Goal: Find specific page/section: Find specific page/section

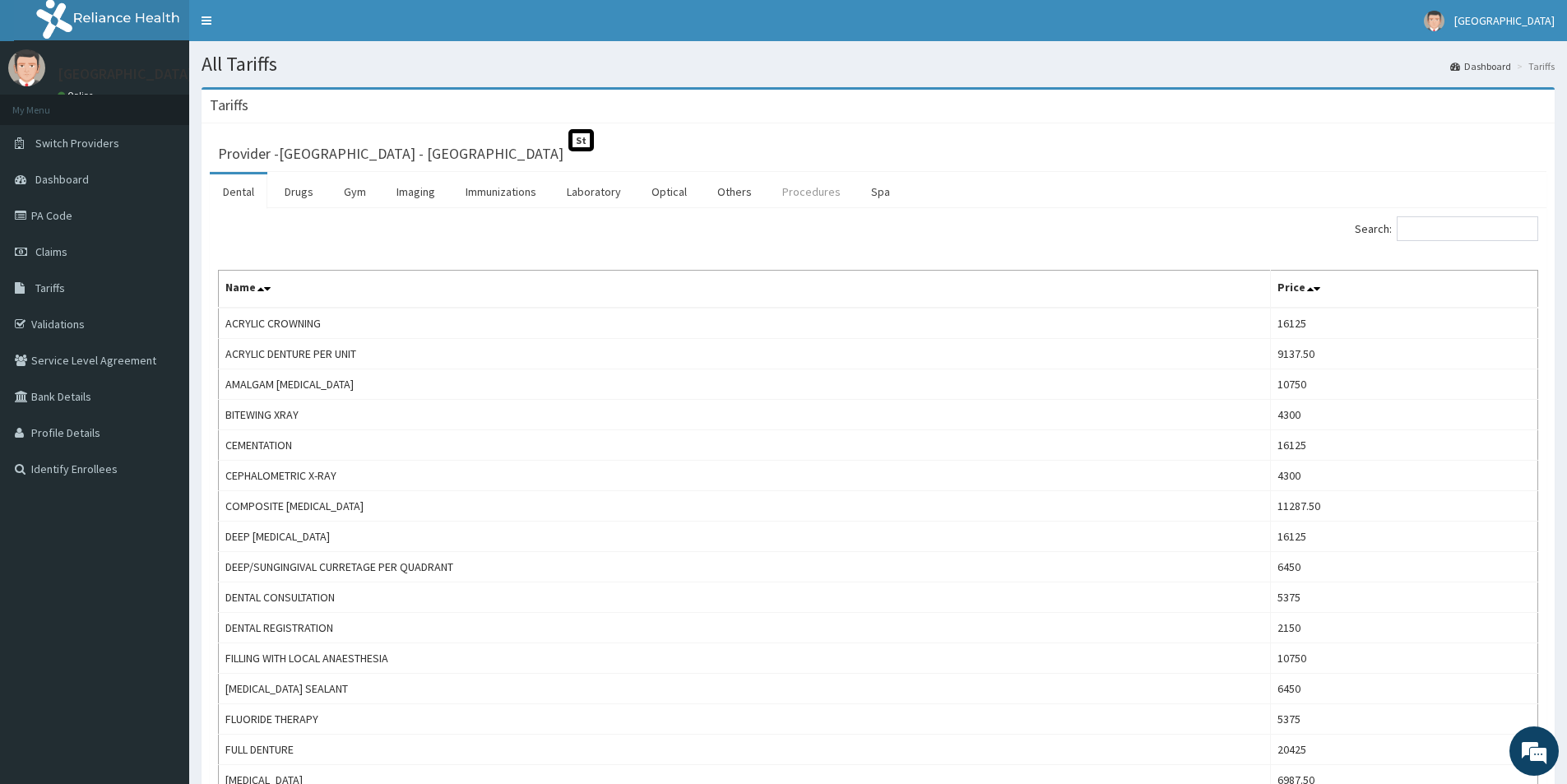
click at [802, 189] on link "Procedures" at bounding box center [812, 191] width 85 height 35
click at [805, 190] on link "Procedures" at bounding box center [812, 191] width 85 height 35
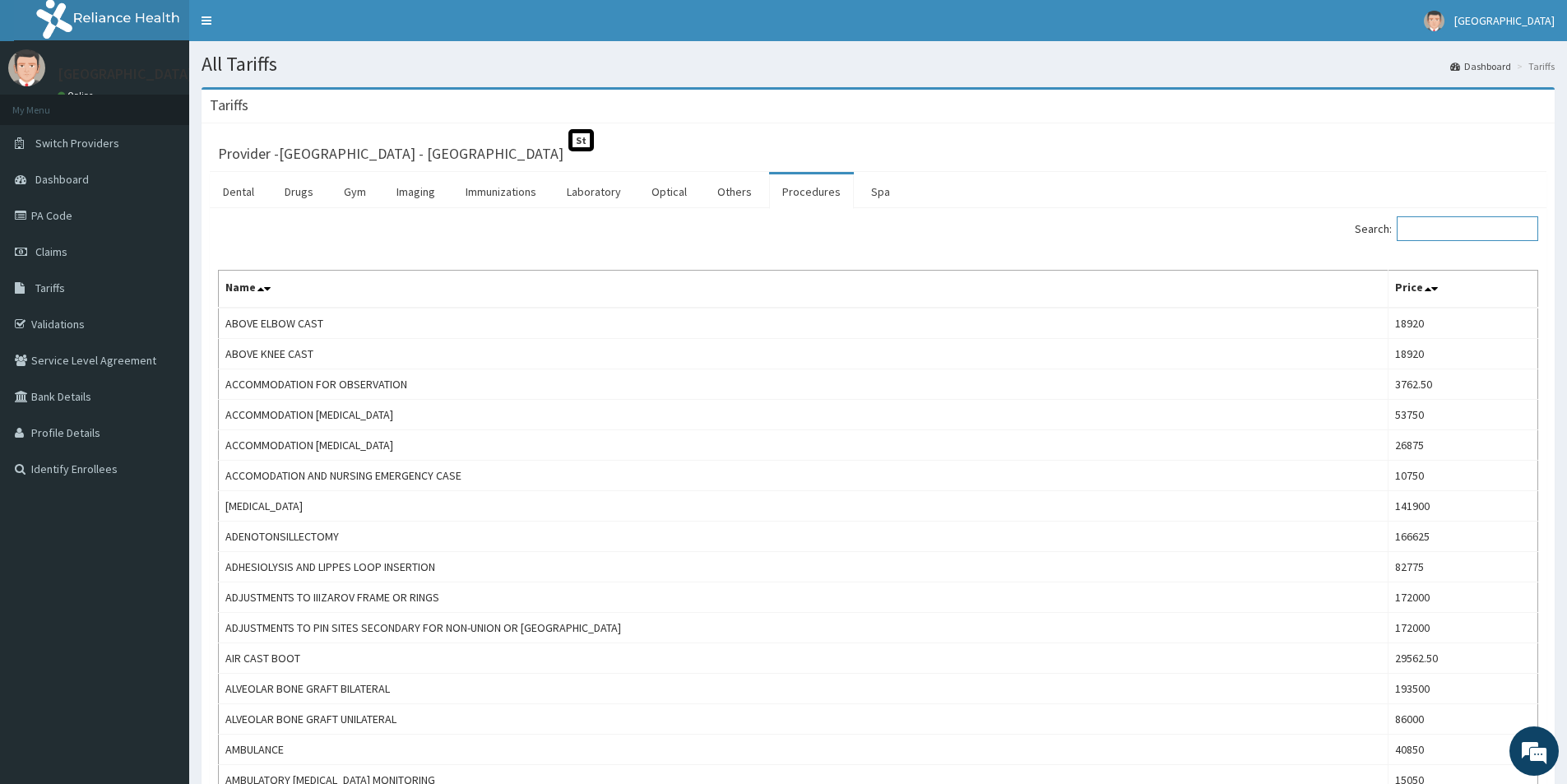
click at [1434, 219] on input "Search:" at bounding box center [1467, 229] width 141 height 25
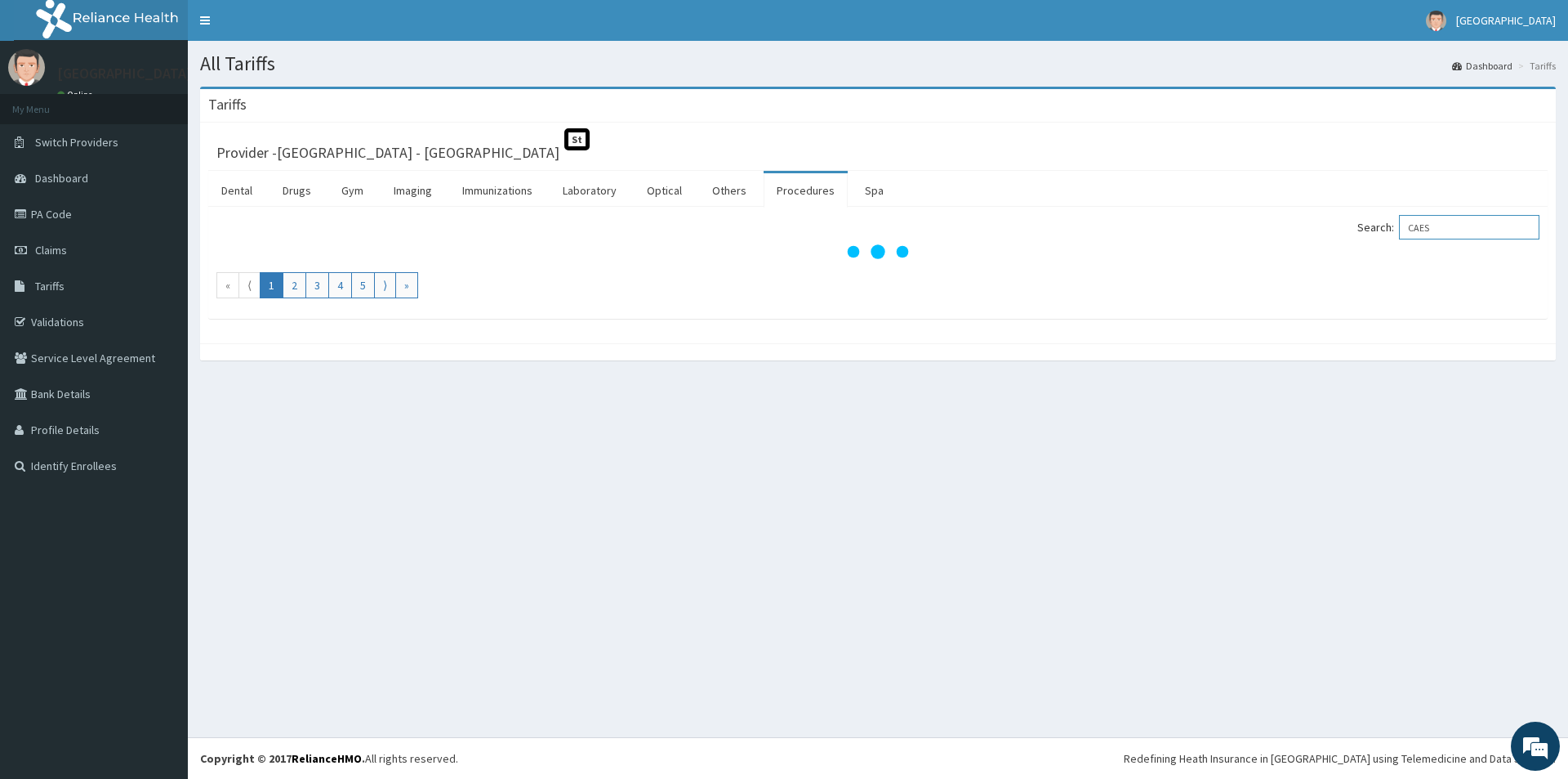
type input "CAES"
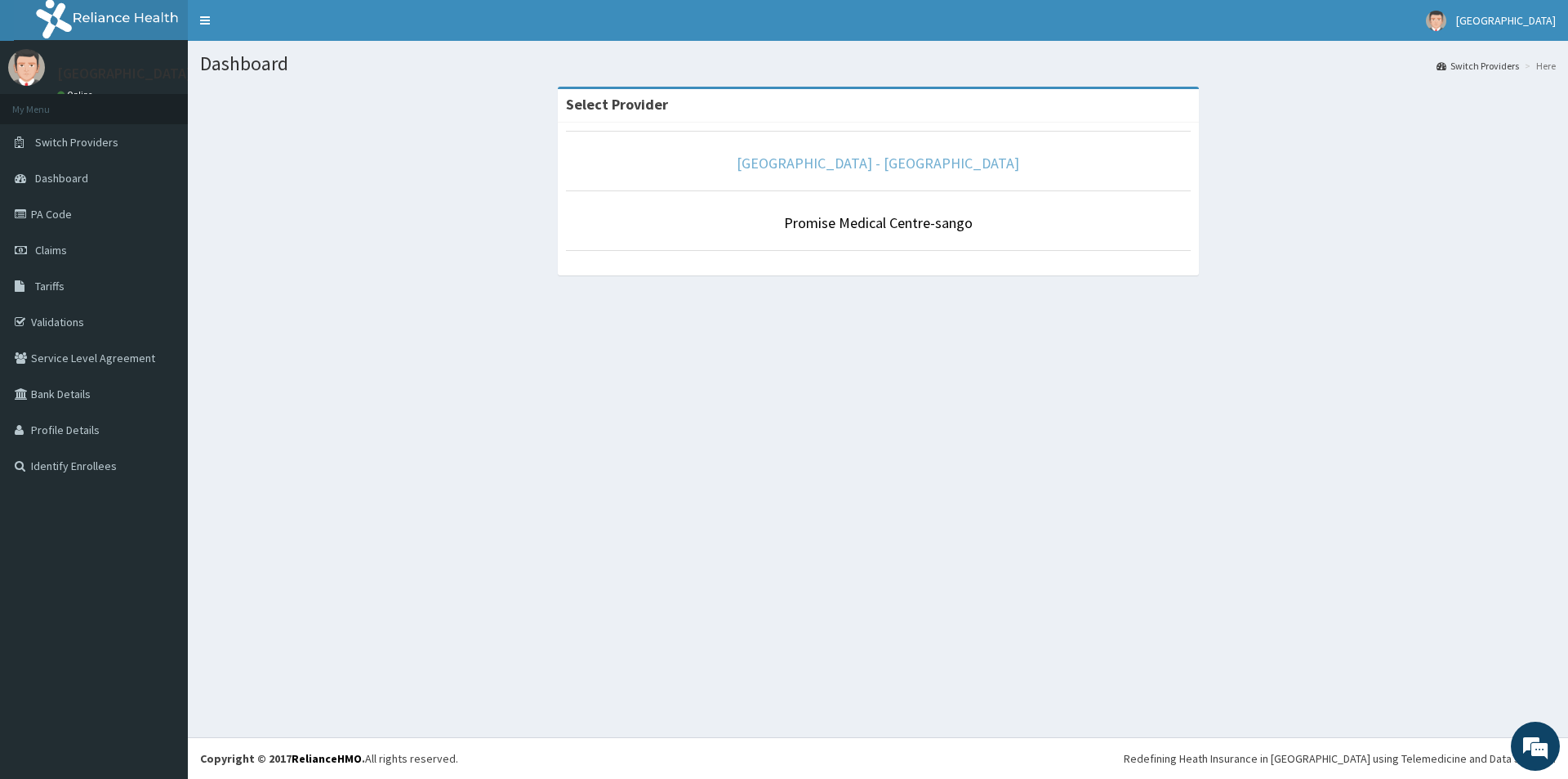
click at [809, 166] on link "[GEOGRAPHIC_DATA] - [GEOGRAPHIC_DATA]" at bounding box center [878, 163] width 282 height 19
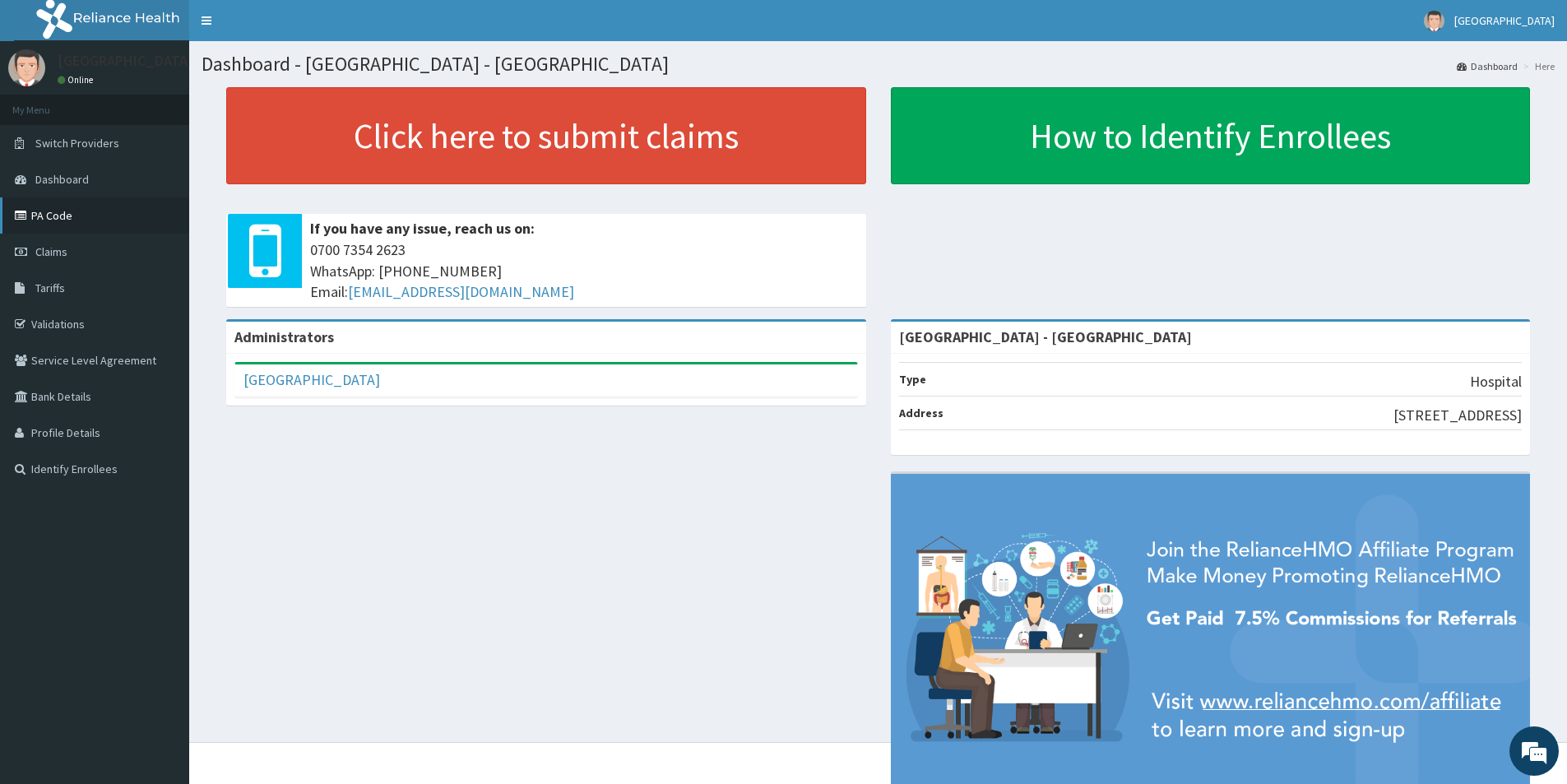
click at [27, 215] on icon at bounding box center [22, 216] width 16 height 12
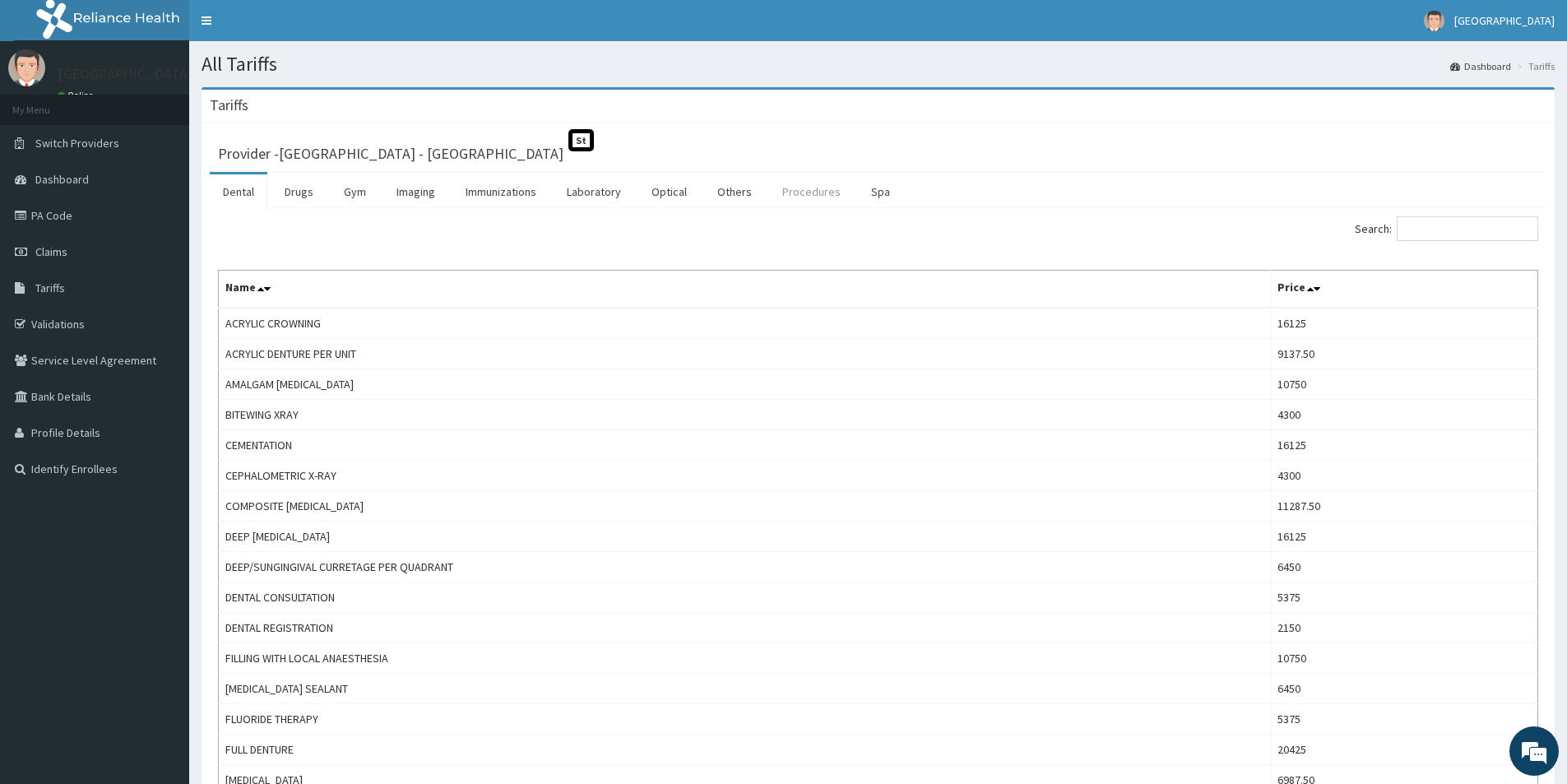
click at [840, 199] on link "Procedures" at bounding box center [812, 191] width 85 height 35
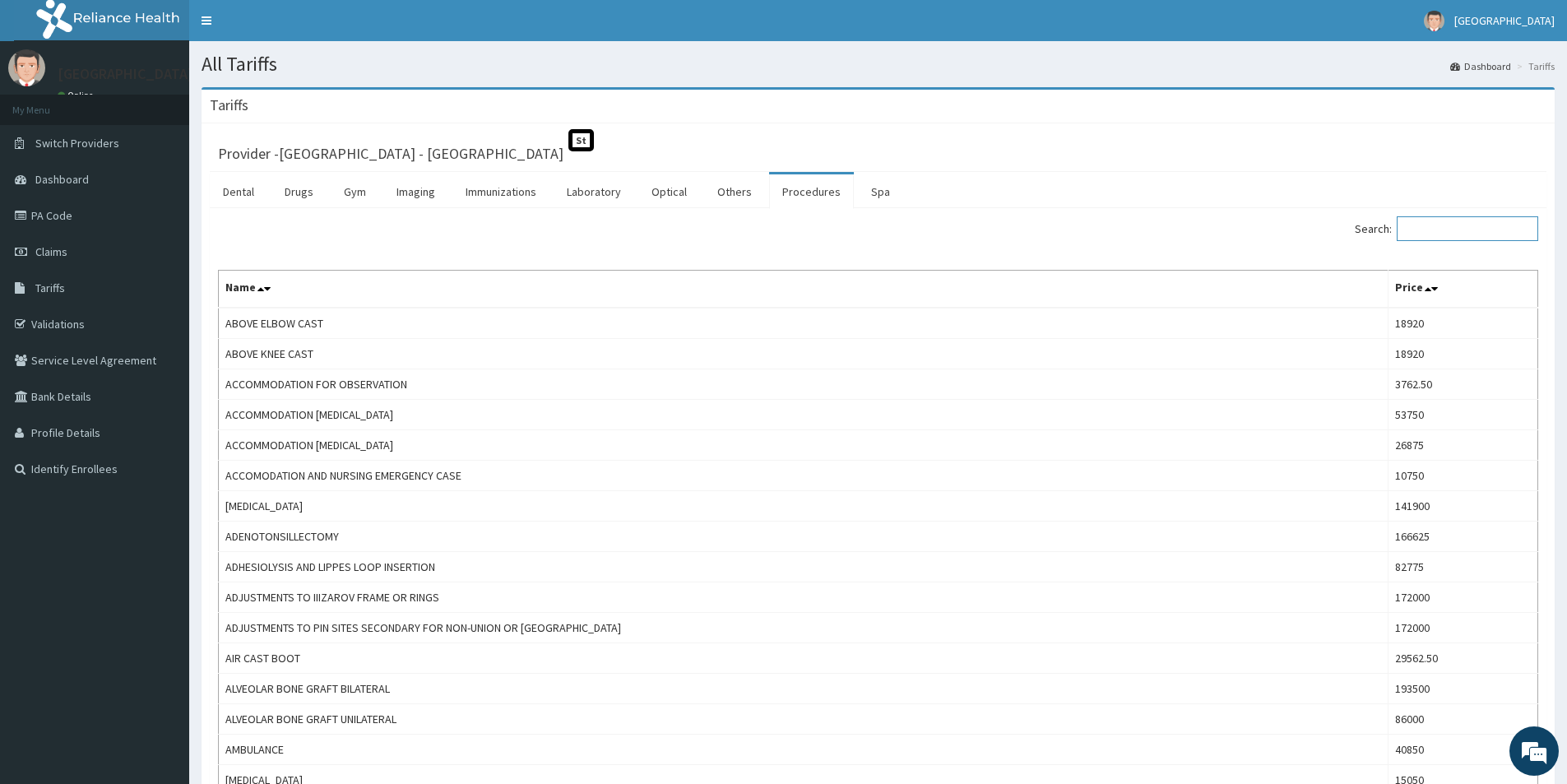
click at [1453, 233] on input "Search:" at bounding box center [1467, 229] width 141 height 25
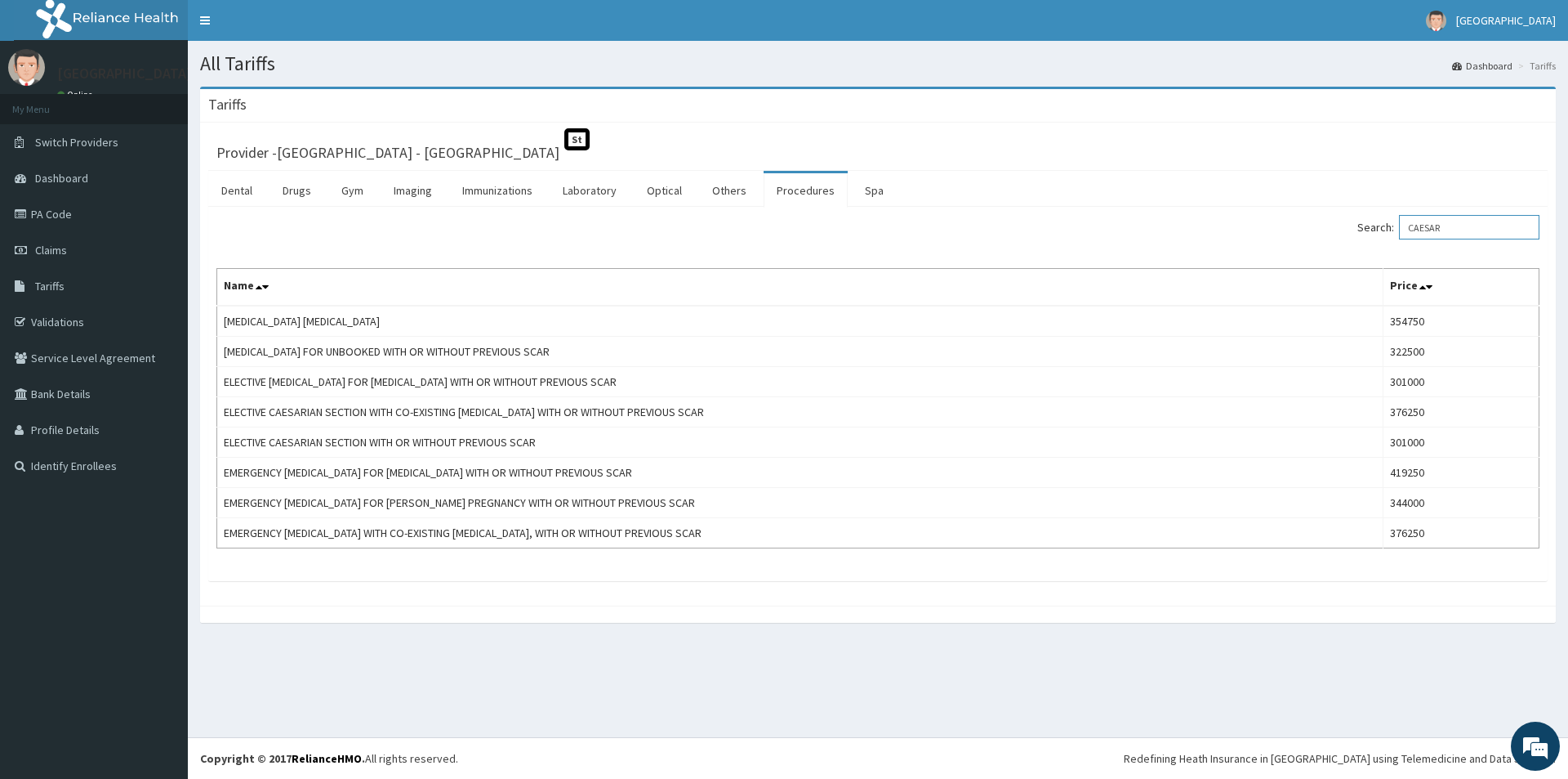
type input "CAESAR"
